Goal: Check status: Check status

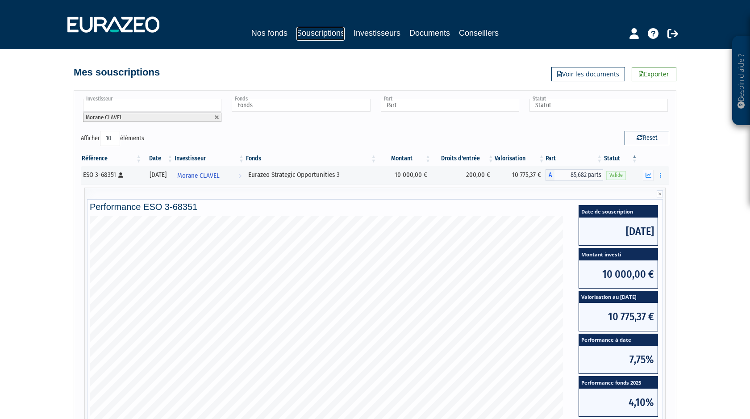
click at [321, 33] on link "Souscriptions" at bounding box center [320, 34] width 48 height 14
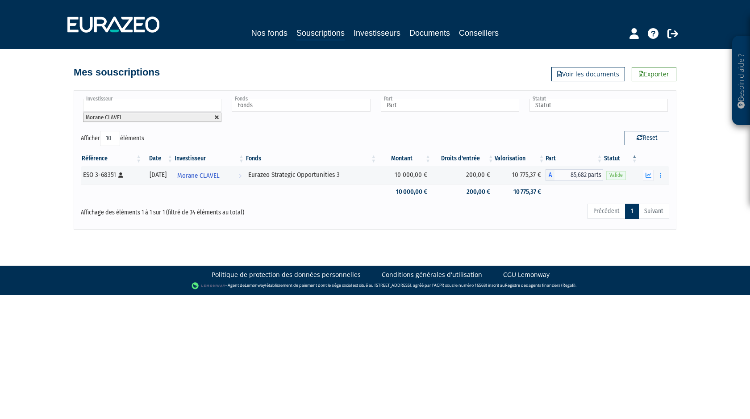
click at [218, 117] on link at bounding box center [216, 117] width 5 height 5
type input "Investisseur"
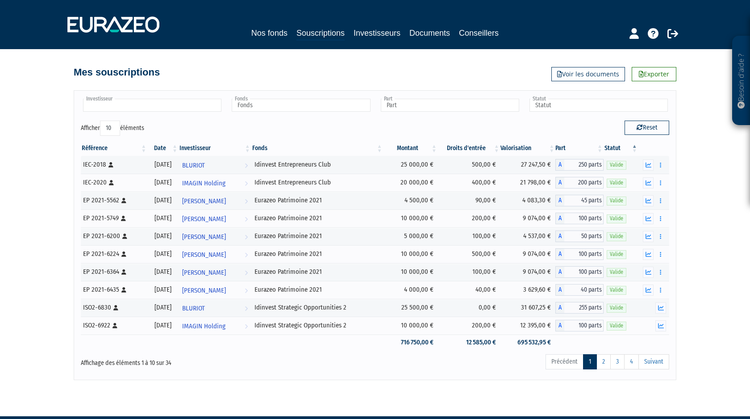
click at [174, 106] on input "text" at bounding box center [152, 105] width 138 height 13
type input "k"
type input "e"
click at [158, 120] on li "E -PROJECTEAM" at bounding box center [151, 119] width 141 height 11
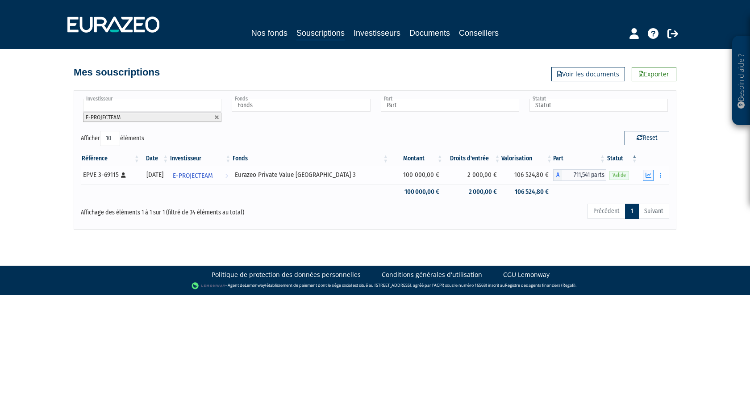
click at [648, 173] on icon "button" at bounding box center [648, 175] width 6 height 6
